Goal: Communication & Community: Answer question/provide support

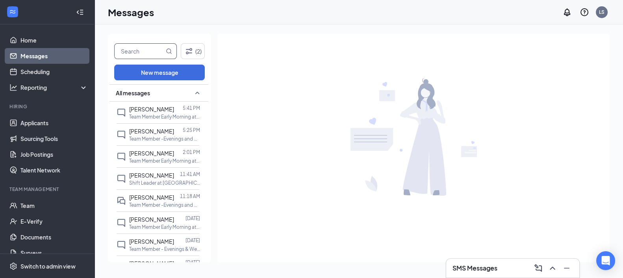
click at [135, 44] on input "text" at bounding box center [140, 51] width 50 height 15
type input "javari"
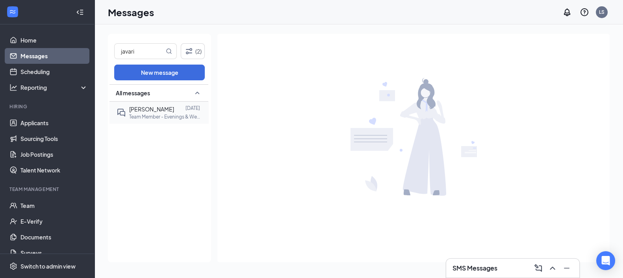
click at [164, 113] on p "Team Member - Evenings & Weekend at Sunshine Hospitality TX-220 LLC" at bounding box center [164, 116] width 71 height 7
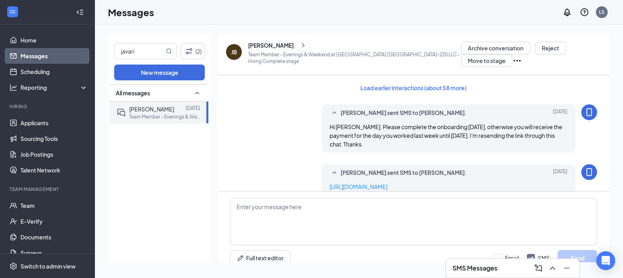
scroll to position [9, 0]
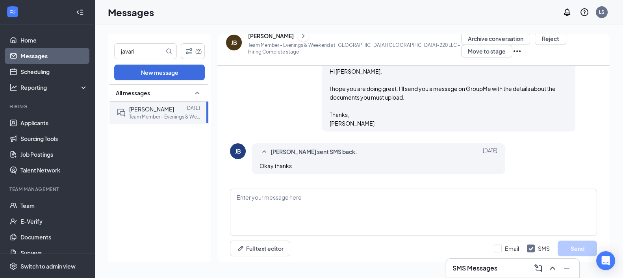
click at [296, 45] on p "Team Member - Evenings & Weekend at Sunshine Hospitality TX-220 LLC - Hiring Co…" at bounding box center [354, 48] width 213 height 13
click at [302, 34] on icon "ChevronRight" at bounding box center [303, 35] width 2 height 4
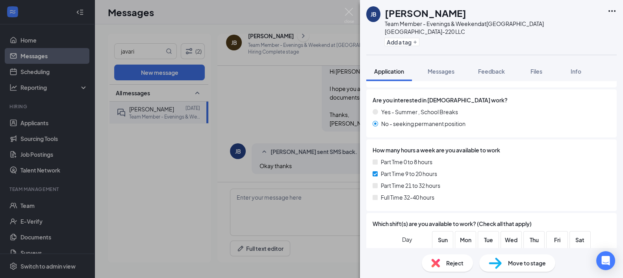
scroll to position [209, 0]
click at [294, 110] on div "JB Javaria Bridges Team Member - Evenings & Weekend at Sunshine Hospitality TX-…" at bounding box center [311, 139] width 623 height 278
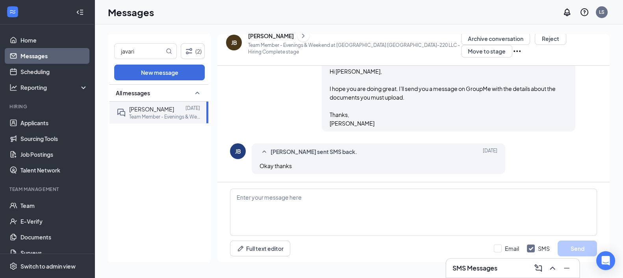
scroll to position [5, 0]
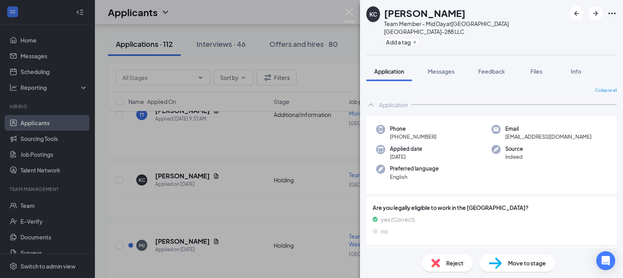
scroll to position [345, 0]
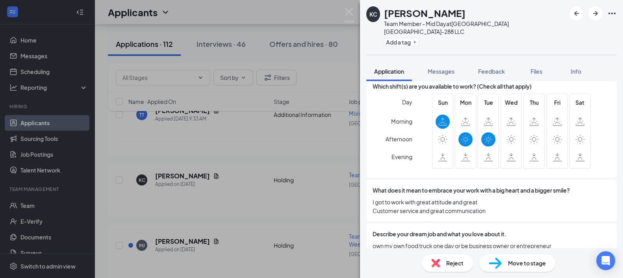
click at [444, 265] on div "Reject" at bounding box center [446, 262] width 51 height 17
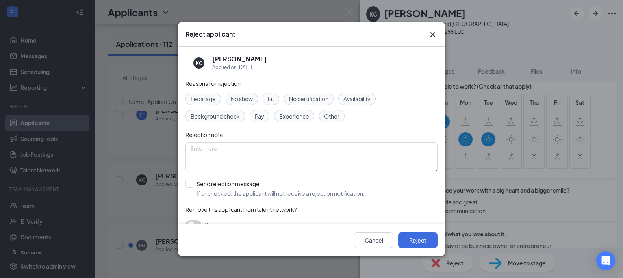
click at [356, 99] on span "Availability" at bounding box center [356, 98] width 27 height 9
click at [288, 191] on input "Send rejection message If unchecked, the applicant will not receive a rejection…" at bounding box center [274, 188] width 179 height 17
checkbox input "true"
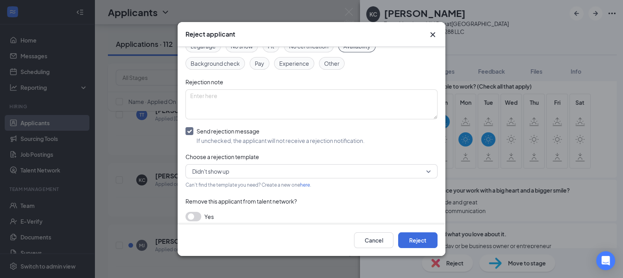
scroll to position [53, 0]
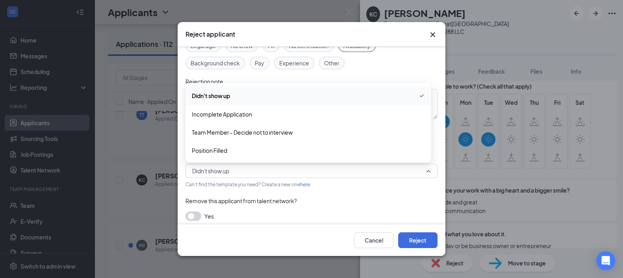
click at [279, 175] on span "Didn't show up" at bounding box center [307, 171] width 231 height 12
click at [263, 135] on span "Team Member - Decide not to interview" at bounding box center [242, 132] width 101 height 9
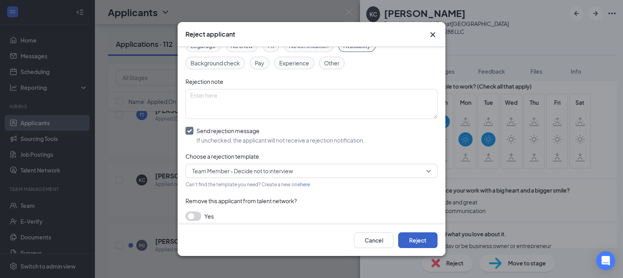
click at [414, 236] on button "Reject" at bounding box center [417, 240] width 39 height 16
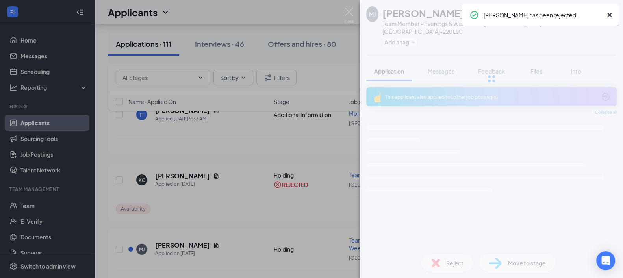
click at [259, 201] on div "[PERSON_NAME] [PERSON_NAME] Team Member - Evenings & Weekend at [GEOGRAPHIC_DAT…" at bounding box center [311, 139] width 623 height 278
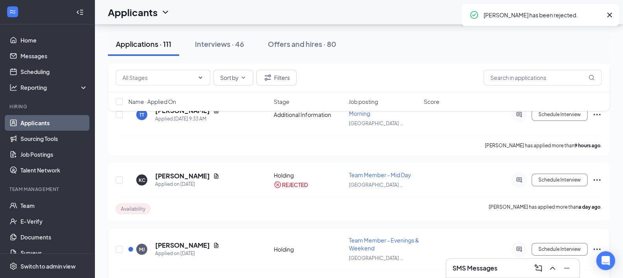
scroll to position [437, 0]
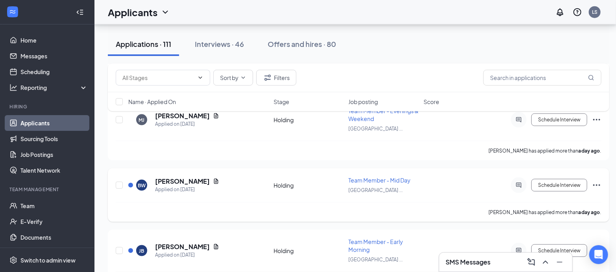
click at [193, 177] on h5 "[PERSON_NAME]" at bounding box center [182, 181] width 55 height 9
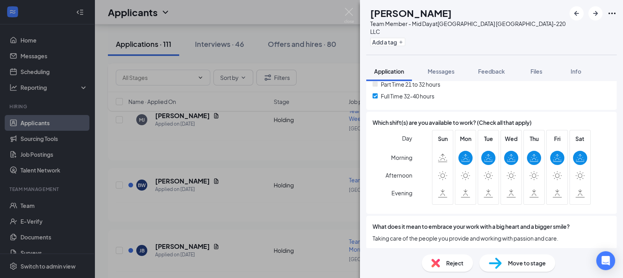
scroll to position [318, 0]
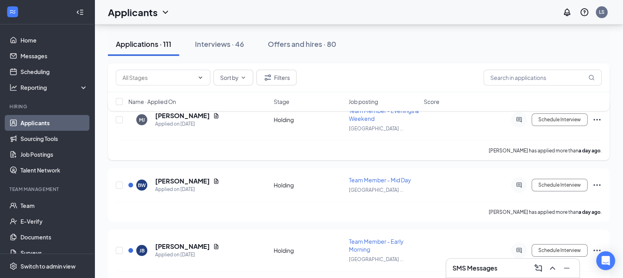
click at [209, 140] on div "[PERSON_NAME] has applied more than a day ago ." at bounding box center [359, 150] width 486 height 20
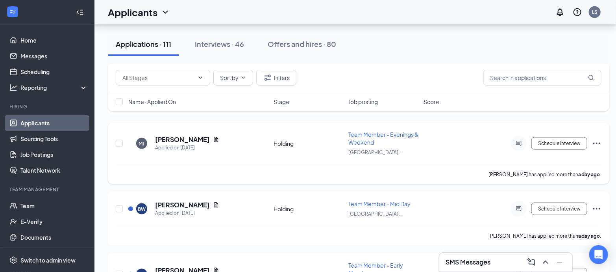
click at [195, 138] on h5 "[PERSON_NAME]" at bounding box center [182, 139] width 55 height 9
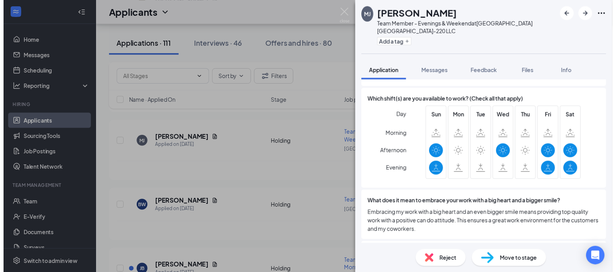
scroll to position [353, 0]
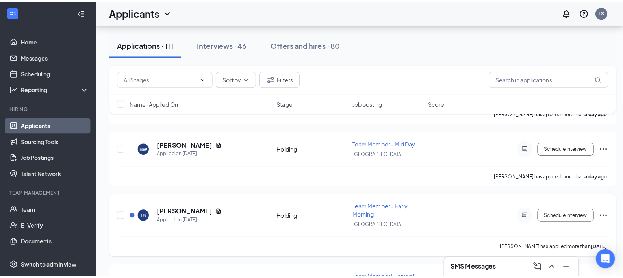
scroll to position [510, 0]
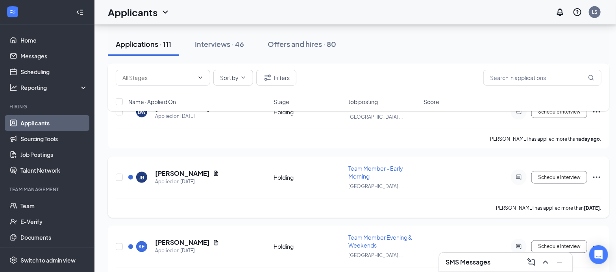
click at [190, 169] on h5 "[PERSON_NAME]" at bounding box center [182, 173] width 55 height 9
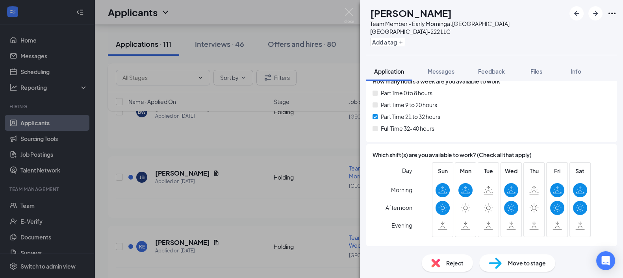
scroll to position [277, 0]
click at [446, 68] on span "Messages" at bounding box center [440, 71] width 27 height 7
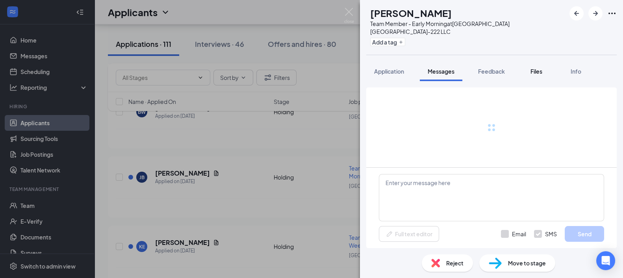
click at [536, 68] on span "Files" at bounding box center [536, 71] width 12 height 7
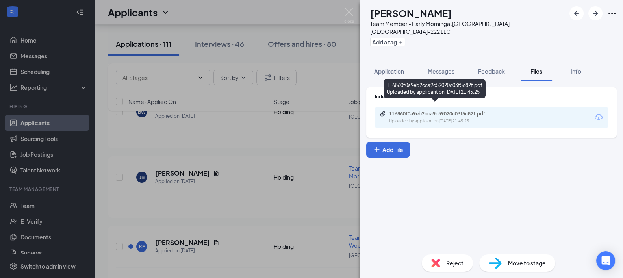
click at [472, 118] on div "Uploaded by applicant on [DATE] 21:45:25" at bounding box center [448, 121] width 118 height 6
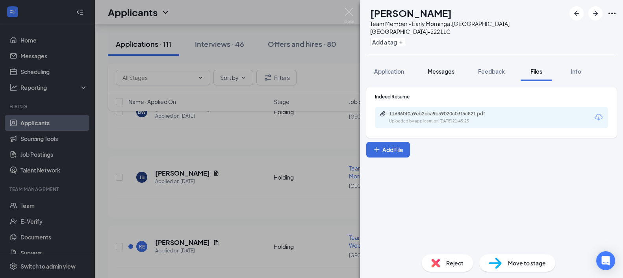
click at [439, 67] on button "Messages" at bounding box center [440, 71] width 43 height 20
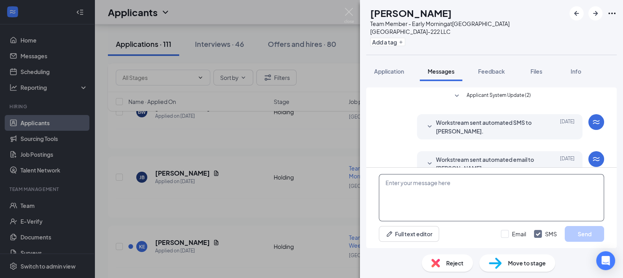
click at [408, 184] on textarea at bounding box center [491, 197] width 225 height 47
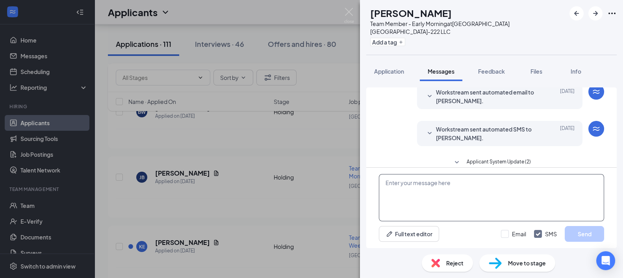
scroll to position [105, 0]
type textarea "."
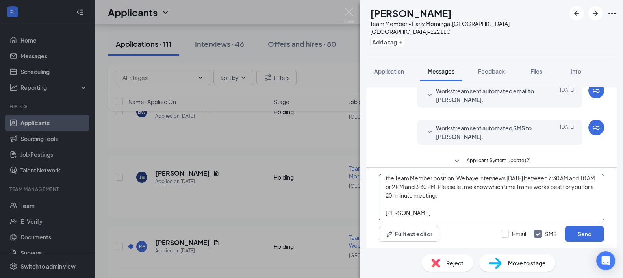
scroll to position [0, 0]
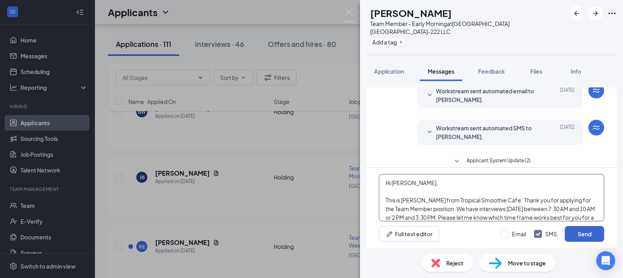
type textarea "Hi [PERSON_NAME], This is [PERSON_NAME] from Tropical Smoothie Cafe. Thank you …"
click at [580, 235] on button "Send" at bounding box center [583, 234] width 39 height 16
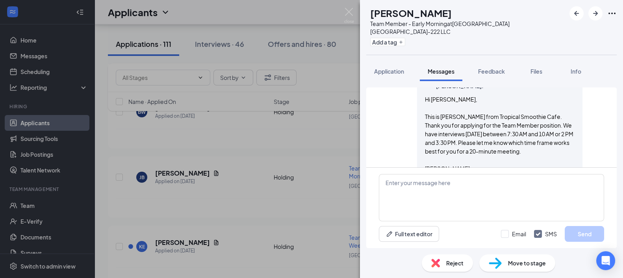
scroll to position [234, 0]
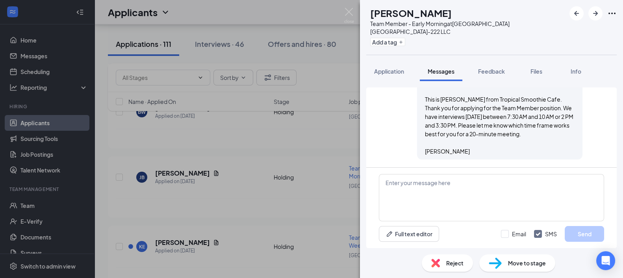
click at [240, 192] on div "[PERSON_NAME] Team Member - Early Morning at [GEOGRAPHIC_DATA] TX-222 LLC Add a…" at bounding box center [311, 139] width 623 height 278
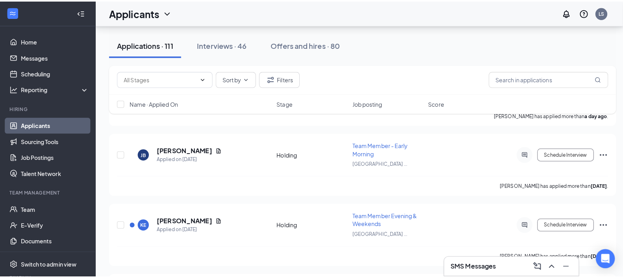
scroll to position [539, 0]
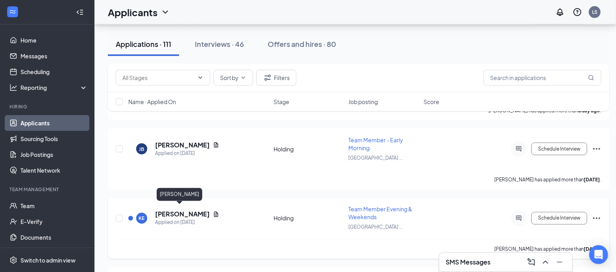
click at [171, 210] on h5 "[PERSON_NAME]" at bounding box center [182, 214] width 55 height 9
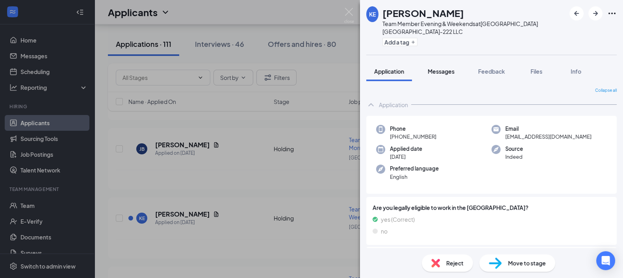
click at [445, 68] on span "Messages" at bounding box center [440, 71] width 27 height 7
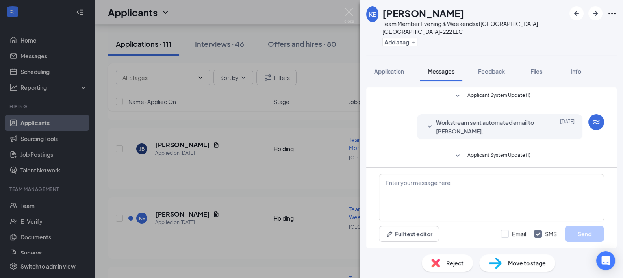
scroll to position [210, 0]
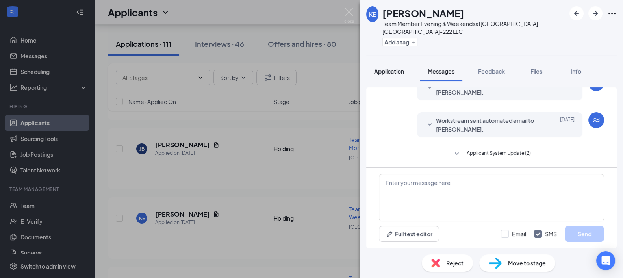
click at [390, 70] on span "Application" at bounding box center [389, 71] width 30 height 7
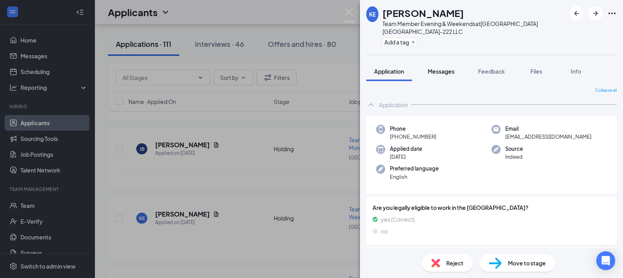
scroll to position [68, 0]
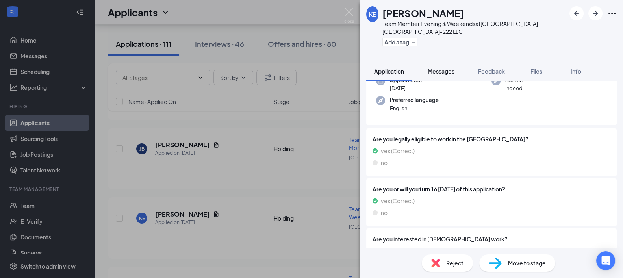
click at [440, 72] on span "Messages" at bounding box center [440, 71] width 27 height 7
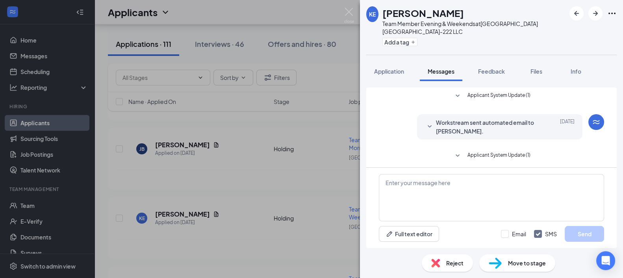
scroll to position [210, 0]
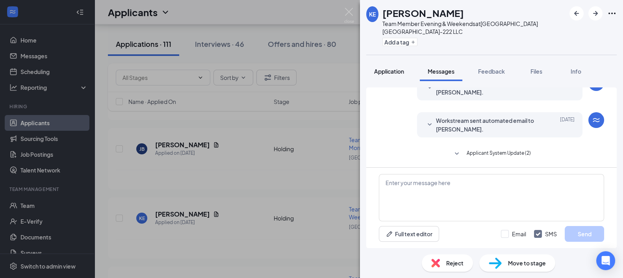
click at [391, 73] on span "Application" at bounding box center [389, 71] width 30 height 7
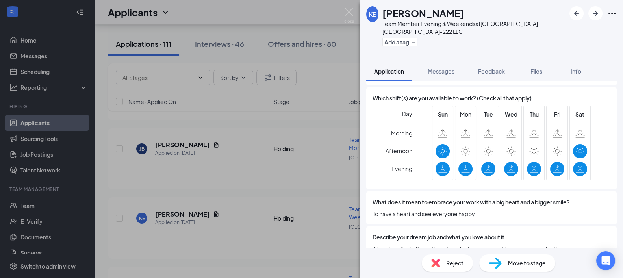
scroll to position [335, 0]
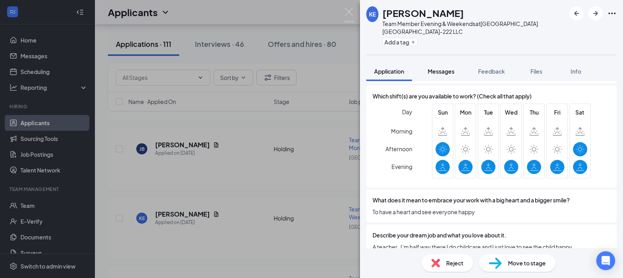
click at [450, 69] on span "Messages" at bounding box center [440, 71] width 27 height 7
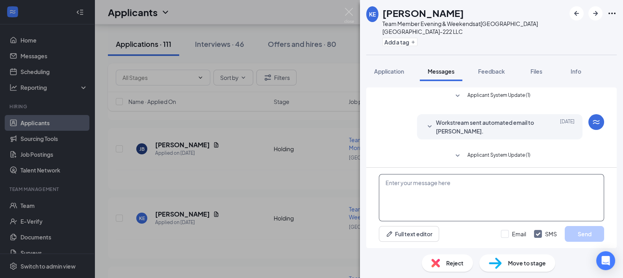
click at [399, 195] on textarea at bounding box center [491, 197] width 225 height 47
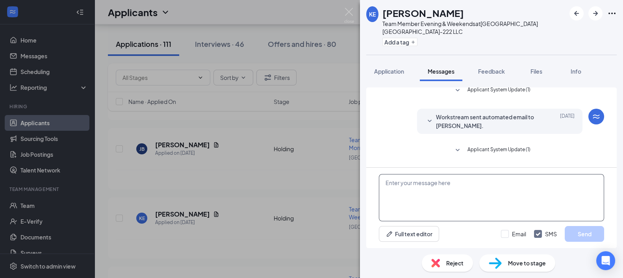
scroll to position [210, 0]
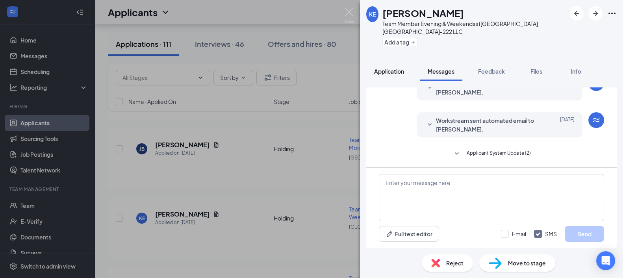
click at [381, 73] on span "Application" at bounding box center [389, 71] width 30 height 7
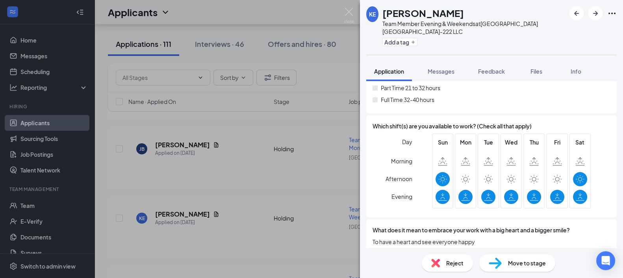
scroll to position [305, 0]
click at [431, 76] on button "Messages" at bounding box center [440, 71] width 43 height 20
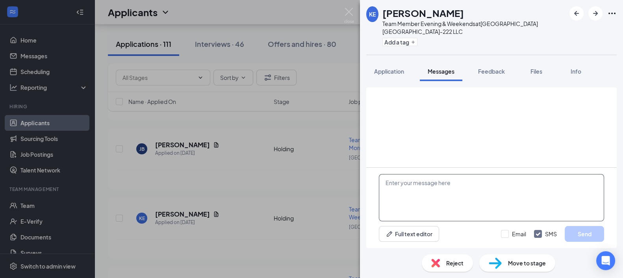
click at [429, 204] on textarea at bounding box center [491, 197] width 225 height 47
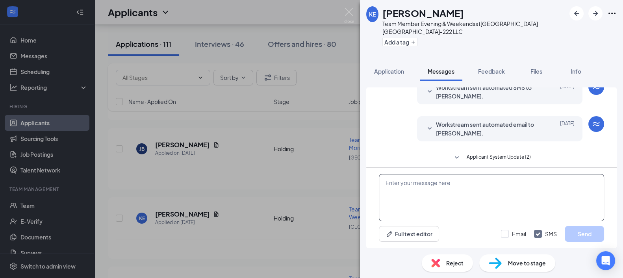
scroll to position [210, 0]
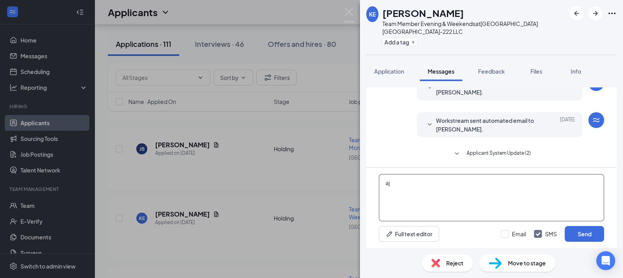
type textarea "a"
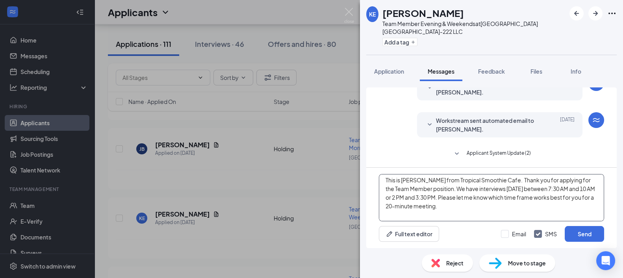
scroll to position [39, 0]
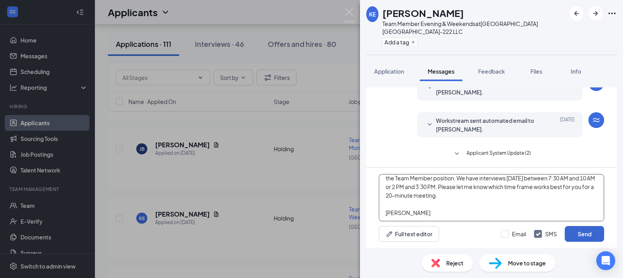
type textarea "Hi [PERSON_NAME], This is [PERSON_NAME] from Tropical Smoothie Cafe. Thank you …"
click at [588, 229] on button "Send" at bounding box center [583, 234] width 39 height 16
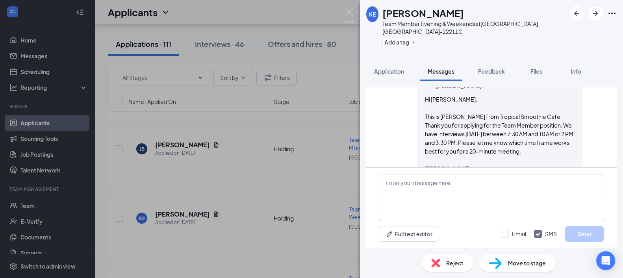
scroll to position [330, 0]
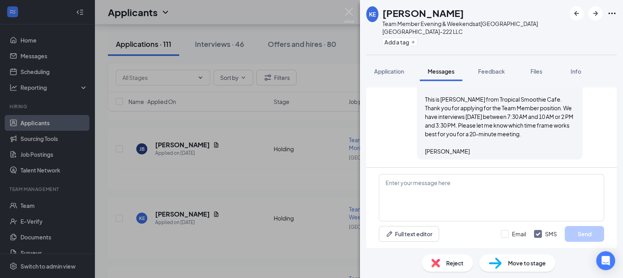
click at [198, 190] on div "KE [PERSON_NAME] Team Member Evening & Weekends at [GEOGRAPHIC_DATA] TX-222 LLC…" at bounding box center [311, 139] width 623 height 278
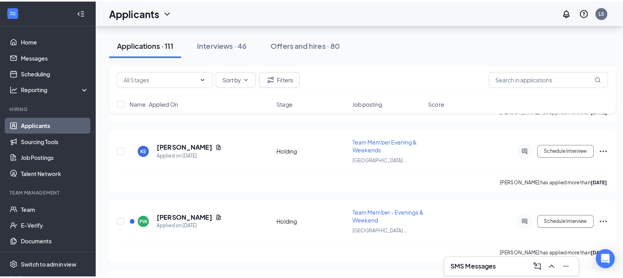
scroll to position [611, 0]
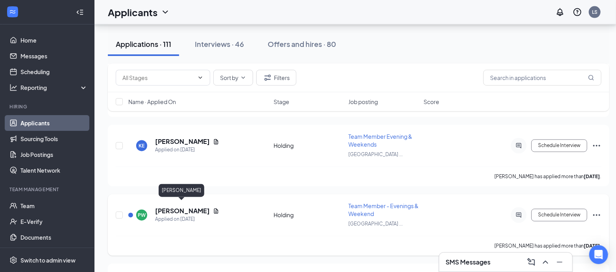
click at [183, 207] on h5 "[PERSON_NAME]" at bounding box center [182, 211] width 55 height 9
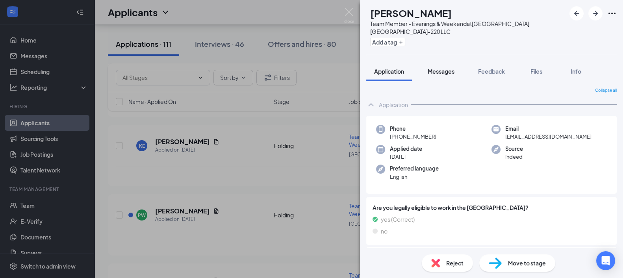
click at [440, 75] on div "Messages" at bounding box center [440, 71] width 27 height 8
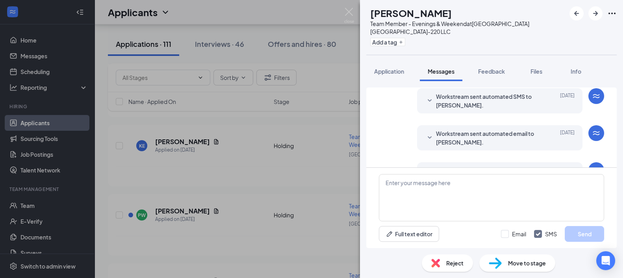
scroll to position [113, 0]
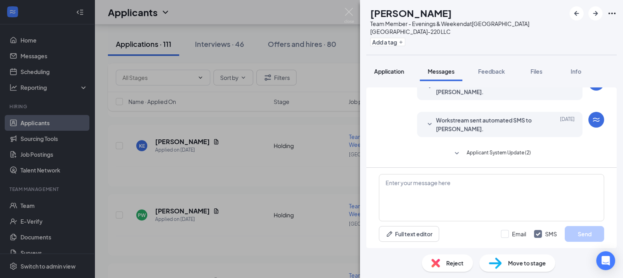
click at [387, 74] on span "Application" at bounding box center [389, 71] width 30 height 7
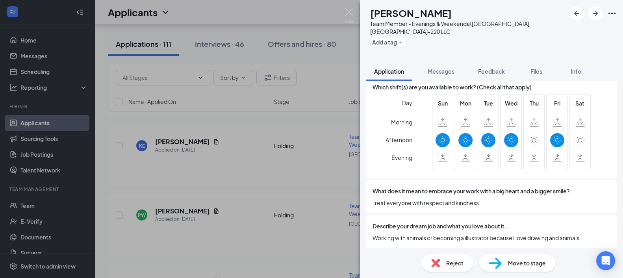
scroll to position [345, 0]
click at [254, 177] on div "[PERSON_NAME] Team Member - Evenings & Weekend at [GEOGRAPHIC_DATA] [GEOGRAPHIC…" at bounding box center [311, 139] width 623 height 278
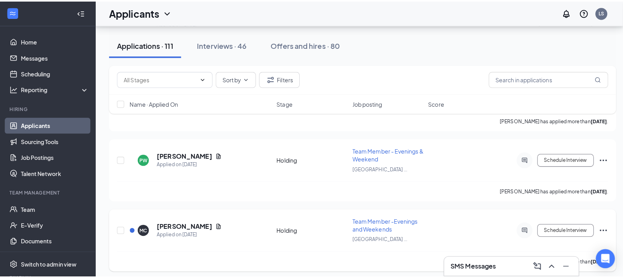
scroll to position [712, 0]
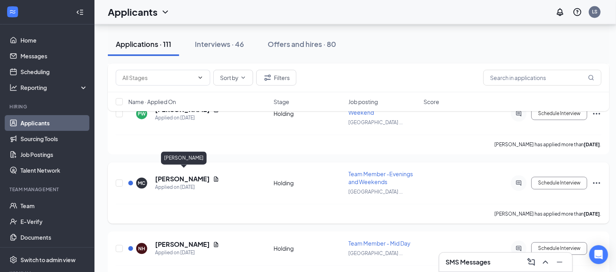
click at [176, 175] on h5 "[PERSON_NAME]" at bounding box center [182, 179] width 55 height 9
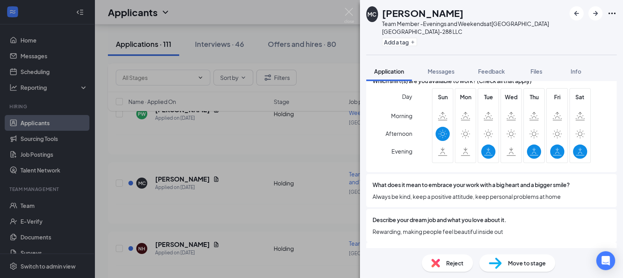
scroll to position [359, 0]
click at [245, 200] on div "MC [PERSON_NAME] Team Member -Evenings and Weekends at [GEOGRAPHIC_DATA] TX-288…" at bounding box center [311, 139] width 623 height 278
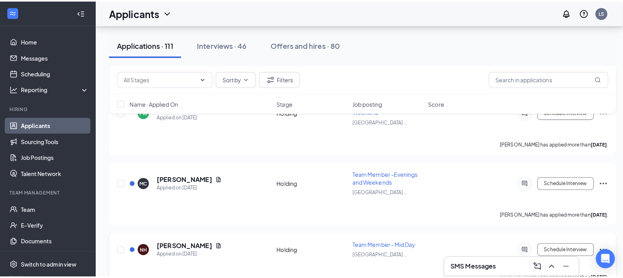
scroll to position [723, 0]
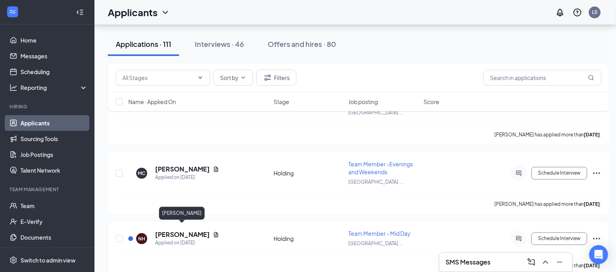
click at [183, 230] on h5 "[PERSON_NAME]" at bounding box center [182, 234] width 55 height 9
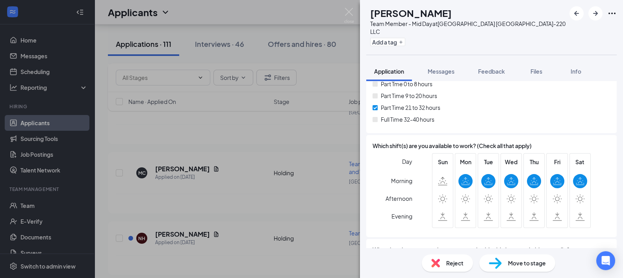
scroll to position [286, 0]
click at [213, 239] on div "NH [PERSON_NAME] Team Member - Mid Day at [GEOGRAPHIC_DATA] [GEOGRAPHIC_DATA]-2…" at bounding box center [311, 139] width 623 height 278
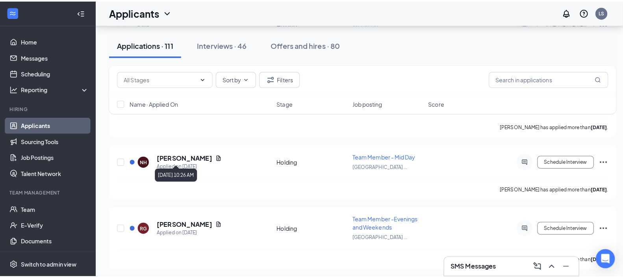
scroll to position [810, 0]
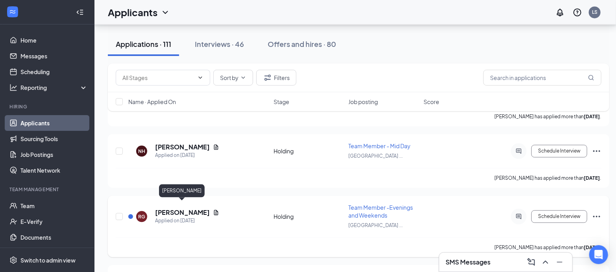
click at [187, 208] on h5 "[PERSON_NAME]" at bounding box center [182, 212] width 55 height 9
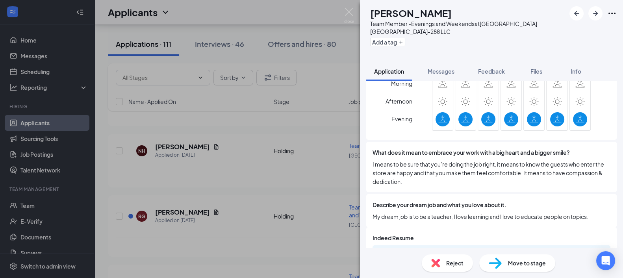
scroll to position [383, 0]
click at [224, 219] on div "RG [PERSON_NAME] Team Member -Evenings and Weekends at [GEOGRAPHIC_DATA] TX-288…" at bounding box center [311, 139] width 623 height 278
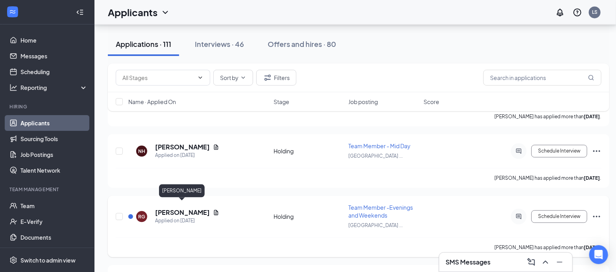
click at [182, 208] on h5 "[PERSON_NAME]" at bounding box center [182, 212] width 55 height 9
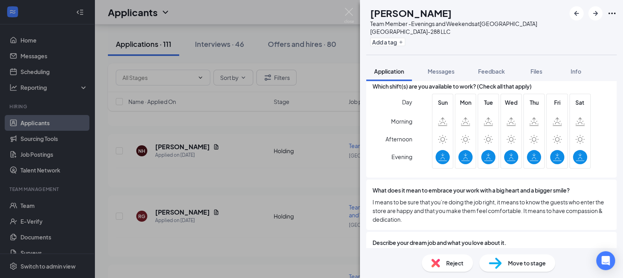
scroll to position [347, 0]
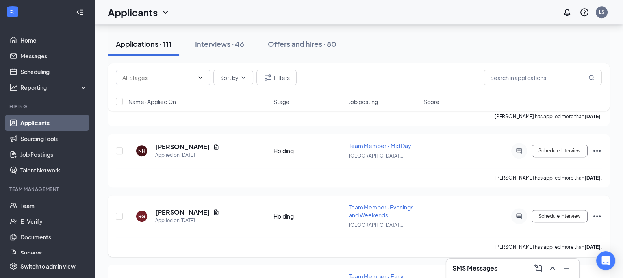
scroll to position [878, 0]
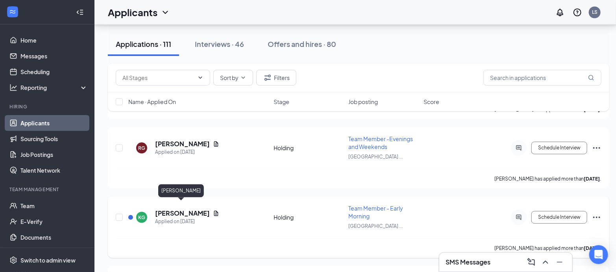
click at [182, 209] on h5 "[PERSON_NAME]" at bounding box center [182, 213] width 55 height 9
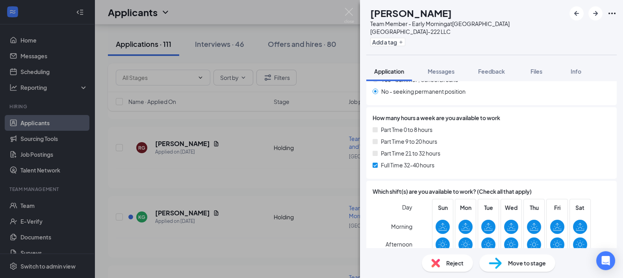
scroll to position [298, 0]
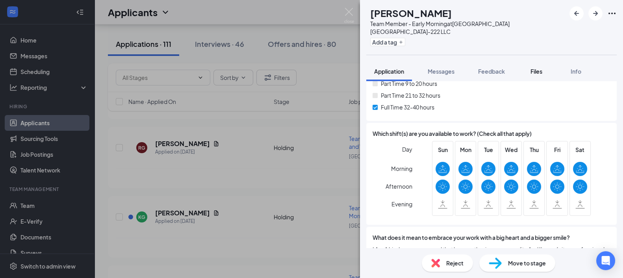
click at [529, 67] on div "Files" at bounding box center [536, 71] width 16 height 8
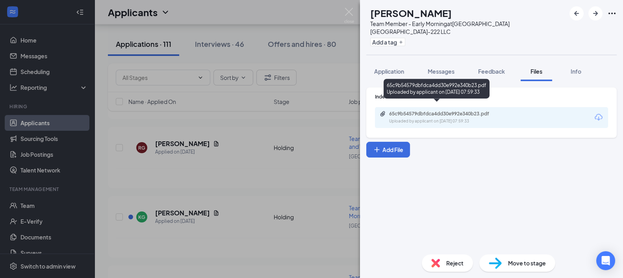
click at [450, 111] on div "65c9b54579dbfdca4dd30e992e340b23.pdf" at bounding box center [444, 114] width 110 height 6
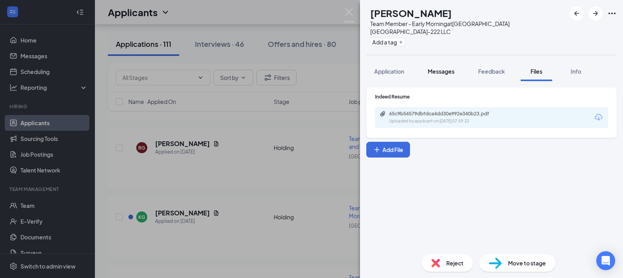
click at [445, 68] on span "Messages" at bounding box center [440, 71] width 27 height 7
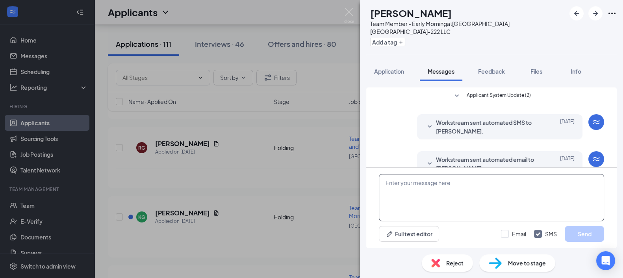
scroll to position [68, 0]
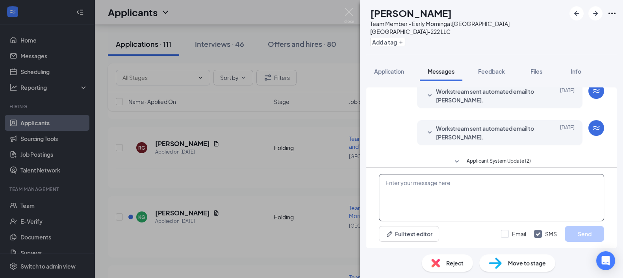
click at [436, 192] on textarea at bounding box center [491, 197] width 225 height 47
type textarea "[PERSON_NAME]"
click at [390, 68] on span "Application" at bounding box center [389, 71] width 30 height 7
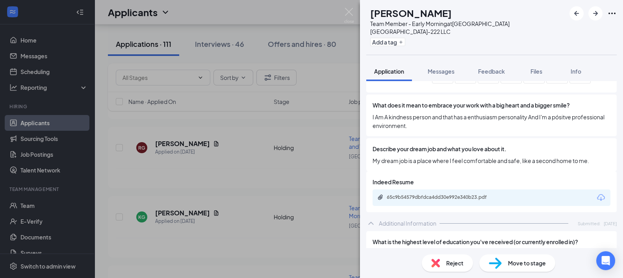
scroll to position [433, 0]
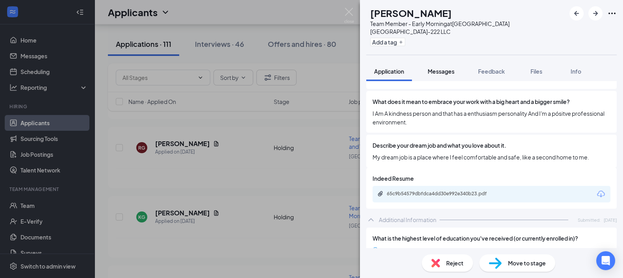
click at [443, 68] on span "Messages" at bounding box center [440, 71] width 27 height 7
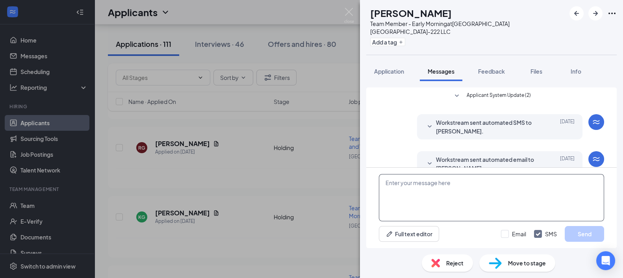
scroll to position [68, 0]
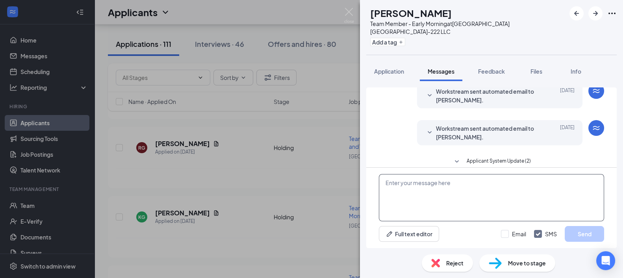
click at [423, 192] on textarea at bounding box center [491, 197] width 225 height 47
type textarea "a"
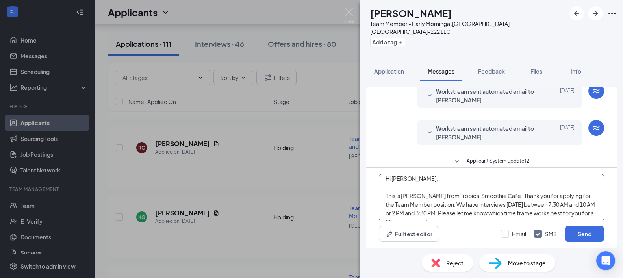
scroll to position [39, 0]
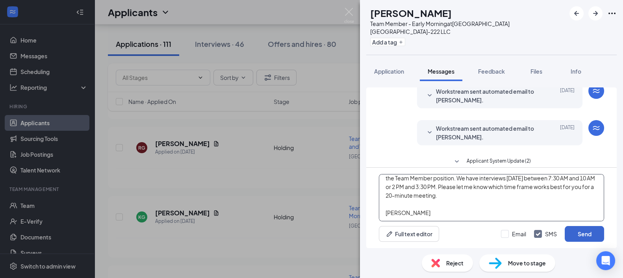
type textarea "Hi [PERSON_NAME], This is [PERSON_NAME] from Tropical Smoothie Cafe. Thank you …"
click at [589, 237] on button "Send" at bounding box center [583, 234] width 39 height 16
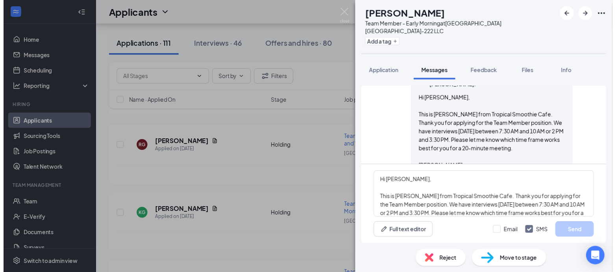
scroll to position [197, 0]
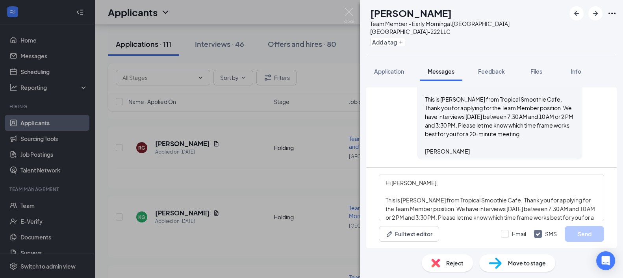
click at [290, 172] on div "KG [PERSON_NAME] Team Member - Early Morning at [GEOGRAPHIC_DATA] TX-222 LLC Ad…" at bounding box center [311, 139] width 623 height 278
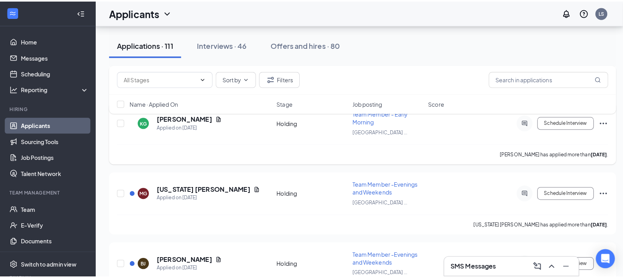
scroll to position [977, 0]
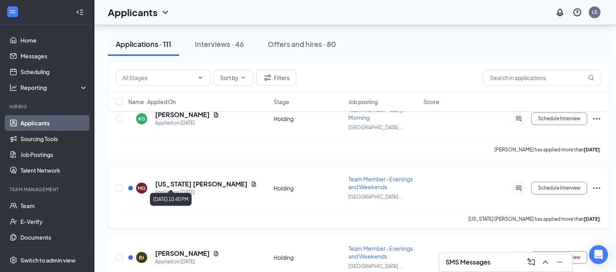
click at [163, 188] on div "Applied on [DATE]" at bounding box center [206, 192] width 102 height 8
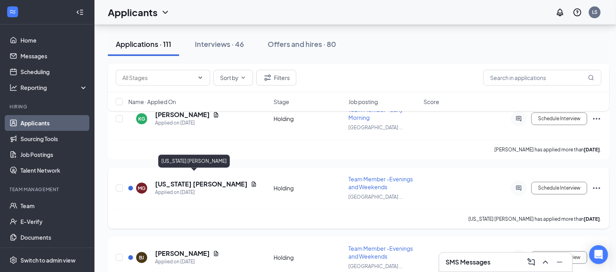
click at [163, 179] on h5 "[US_STATE] [PERSON_NAME]" at bounding box center [201, 183] width 92 height 9
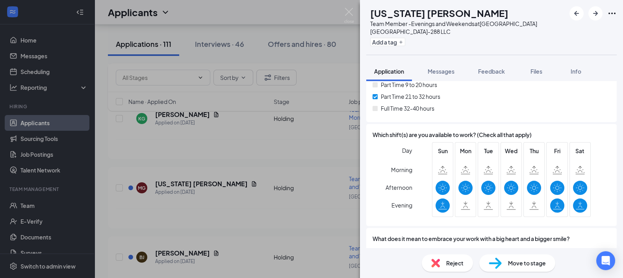
scroll to position [297, 0]
click at [235, 189] on div "MG [US_STATE] [PERSON_NAME] Team Member -Evenings and Weekends at [GEOGRAPHIC_D…" at bounding box center [311, 139] width 623 height 278
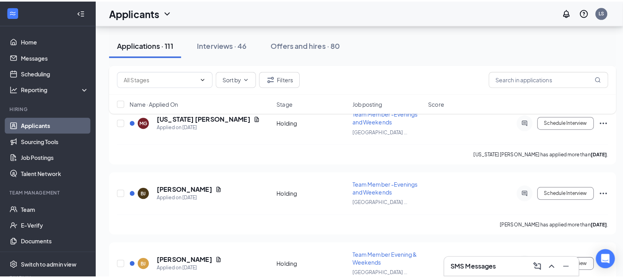
scroll to position [1045, 0]
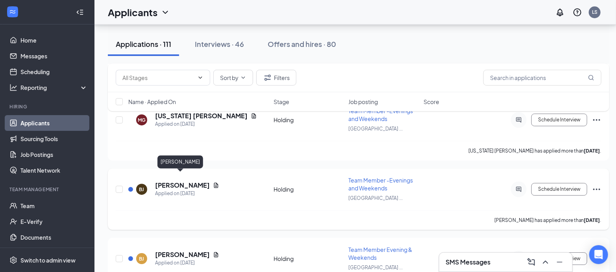
click at [183, 181] on h5 "[PERSON_NAME]" at bounding box center [182, 185] width 55 height 9
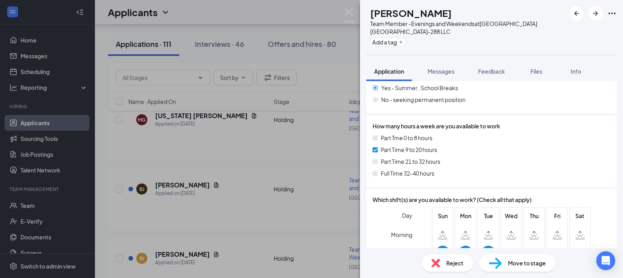
scroll to position [338, 0]
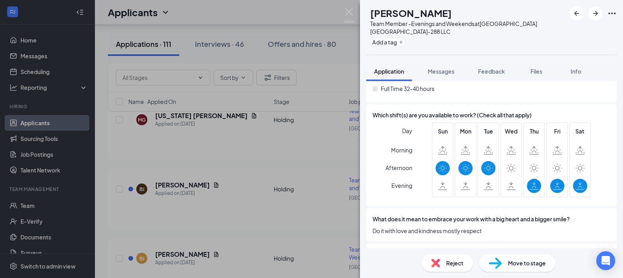
click at [204, 192] on div "[PERSON_NAME] Team Member -Evenings and Weekends at [GEOGRAPHIC_DATA] TX-288 LL…" at bounding box center [311, 139] width 623 height 278
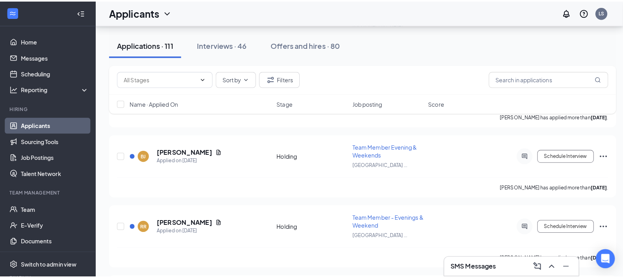
scroll to position [1186, 0]
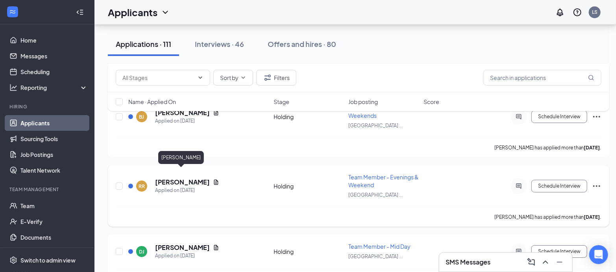
click at [185, 177] on h5 "[PERSON_NAME]" at bounding box center [182, 181] width 55 height 9
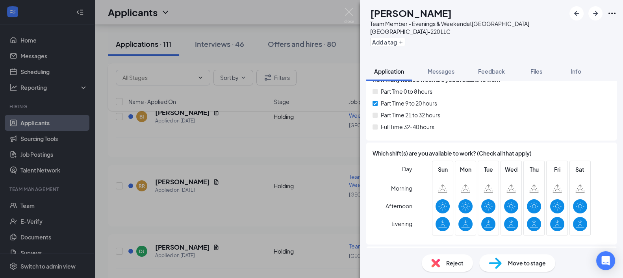
scroll to position [314, 0]
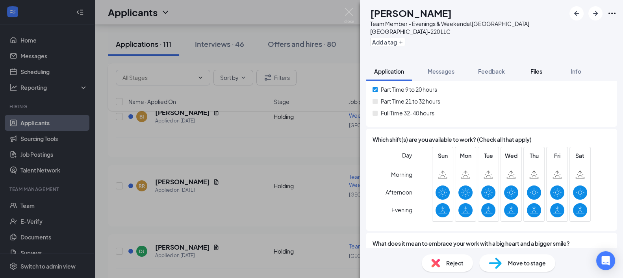
click at [539, 74] on span "Files" at bounding box center [536, 71] width 12 height 7
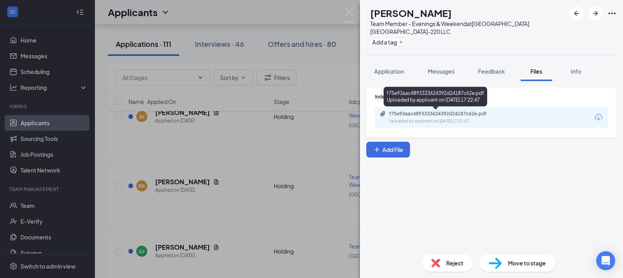
click at [463, 118] on div "Uploaded by applicant on [DATE] 17:22:47" at bounding box center [448, 121] width 118 height 6
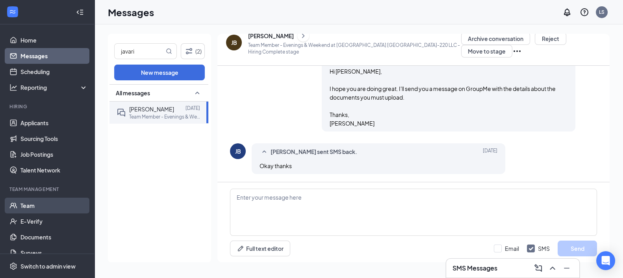
scroll to position [61, 0]
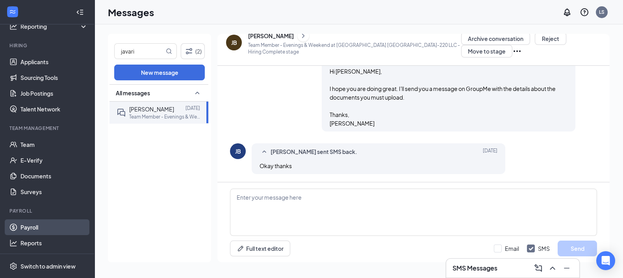
click at [47, 230] on link "Payroll" at bounding box center [53, 227] width 67 height 16
